Goal: Transaction & Acquisition: Purchase product/service

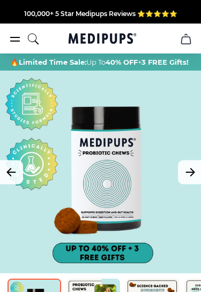
click at [196, 179] on icon "Next Image" at bounding box center [189, 171] width 13 height 13
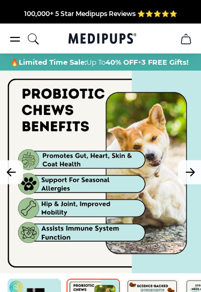
click at [14, 179] on icon "Previous Image" at bounding box center [11, 171] width 13 height 13
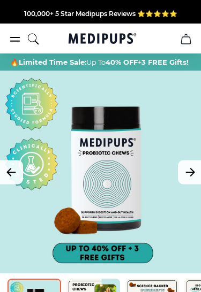
click at [199, 183] on button "Next Image" at bounding box center [190, 172] width 24 height 24
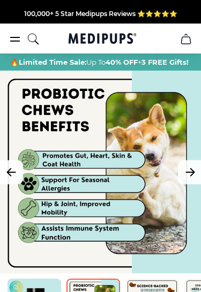
click at [198, 182] on button "Next Image" at bounding box center [190, 172] width 24 height 24
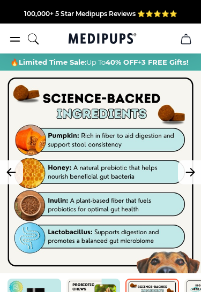
click at [200, 180] on button "Next Image" at bounding box center [190, 172] width 24 height 24
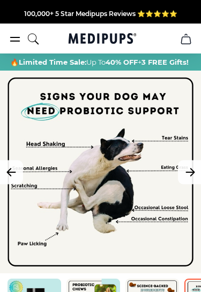
click at [195, 179] on icon "Next Image" at bounding box center [189, 171] width 13 height 13
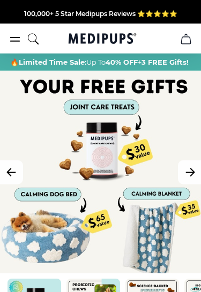
click at [195, 179] on icon "Next Image" at bounding box center [189, 171] width 13 height 13
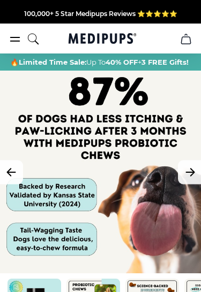
click at [196, 180] on button "Next Image" at bounding box center [190, 172] width 24 height 24
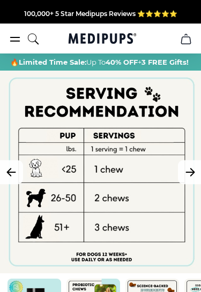
click at [195, 179] on icon "Next Image" at bounding box center [189, 171] width 13 height 13
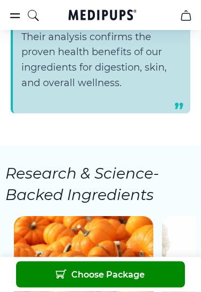
scroll to position [1757, 0]
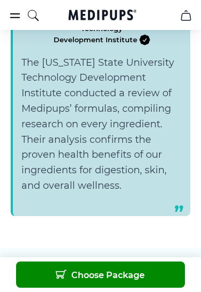
click at [13, 19] on icon "burger-menu" at bounding box center [15, 15] width 13 height 13
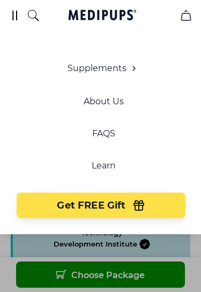
click at [168, 71] on div "Supplements Supplements Probiotics & Gut Health Tasty, science-backed soft chew…" at bounding box center [104, 140] width 190 height 156
click at [167, 79] on div "Supplements Supplements Probiotics & Gut Health Tasty, science-backed soft chew…" at bounding box center [104, 140] width 190 height 156
click at [167, 74] on div "Supplements Supplements Probiotics & Gut Health Tasty, science-backed soft chew…" at bounding box center [104, 140] width 190 height 156
click at [89, 66] on span "Supplements" at bounding box center [96, 68] width 59 height 11
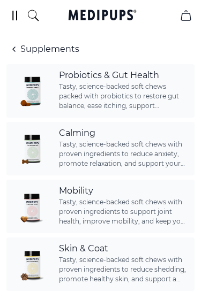
click at [167, 142] on span "Tasty, science-backed soft chews with proven ingredients to reduce anxiety, pro…" at bounding box center [123, 154] width 129 height 29
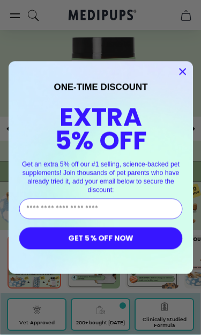
scroll to position [49, 0]
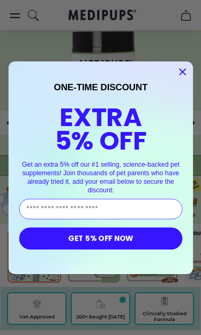
type input "**********"
click at [137, 237] on button "GET 5% OFF NOW" at bounding box center [100, 238] width 163 height 22
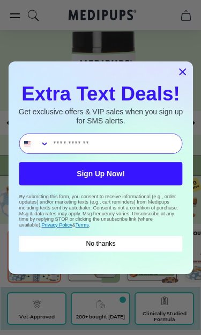
click at [188, 66] on circle "Close dialog" at bounding box center [181, 71] width 13 height 13
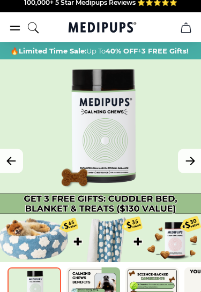
scroll to position [0, 0]
